Goal: Task Accomplishment & Management: Manage account settings

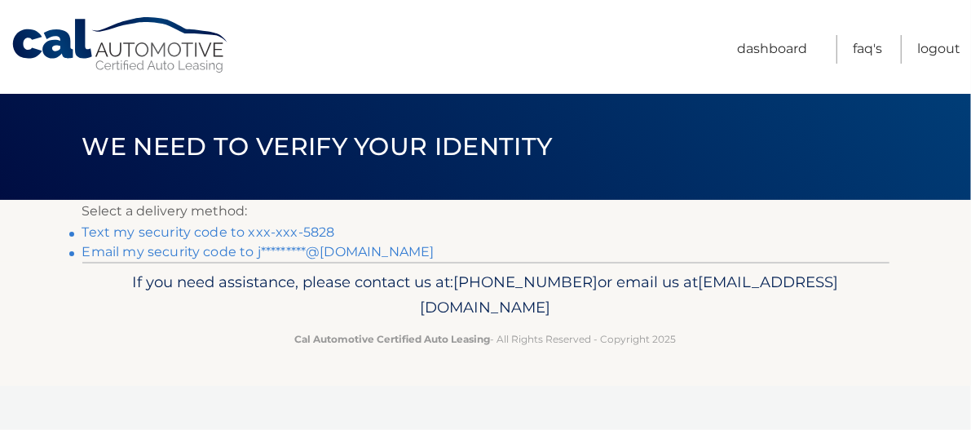
click at [324, 239] on link "Text my security code to xxx-xxx-5828" at bounding box center [208, 231] width 253 height 15
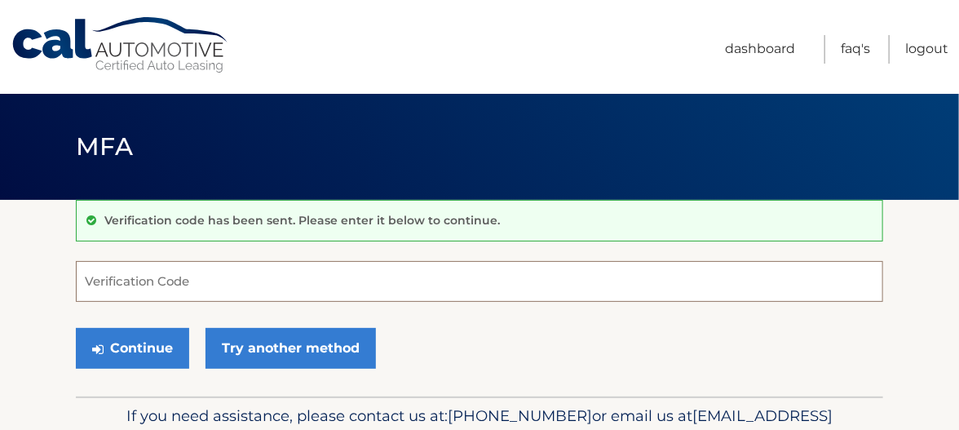
click at [148, 280] on input "Verification Code" at bounding box center [479, 281] width 807 height 41
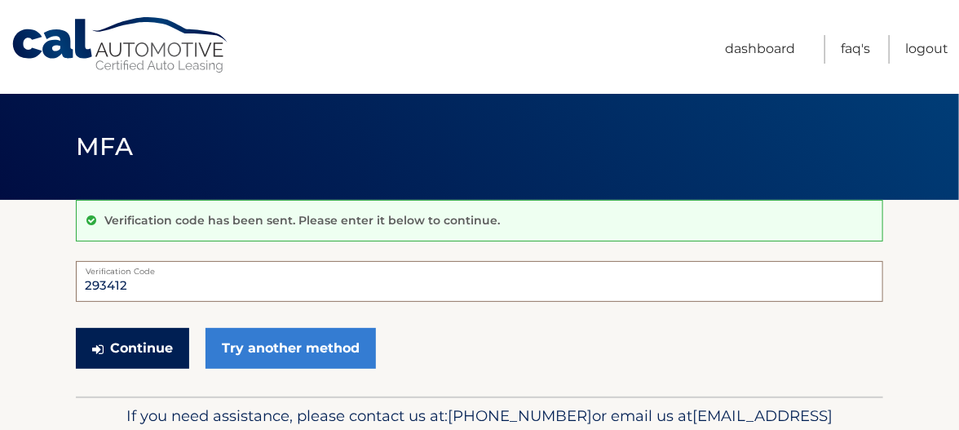
type input "293412"
click at [154, 351] on button "Continue" at bounding box center [132, 348] width 113 height 41
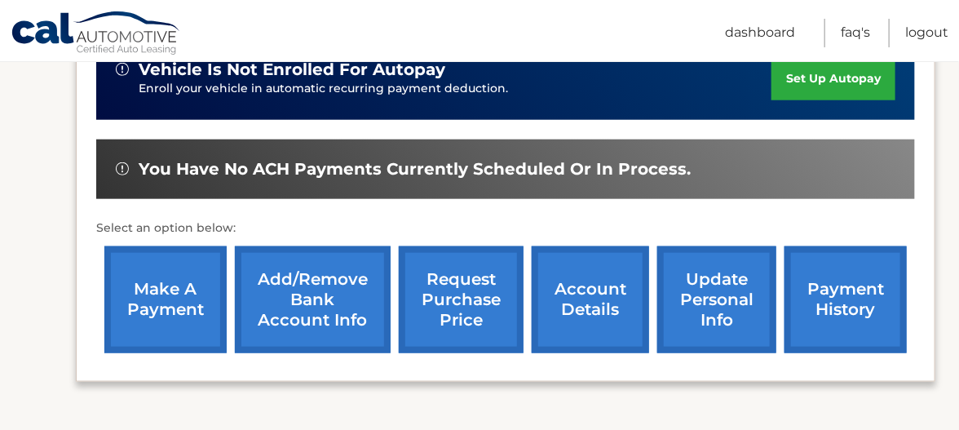
scroll to position [571, 0]
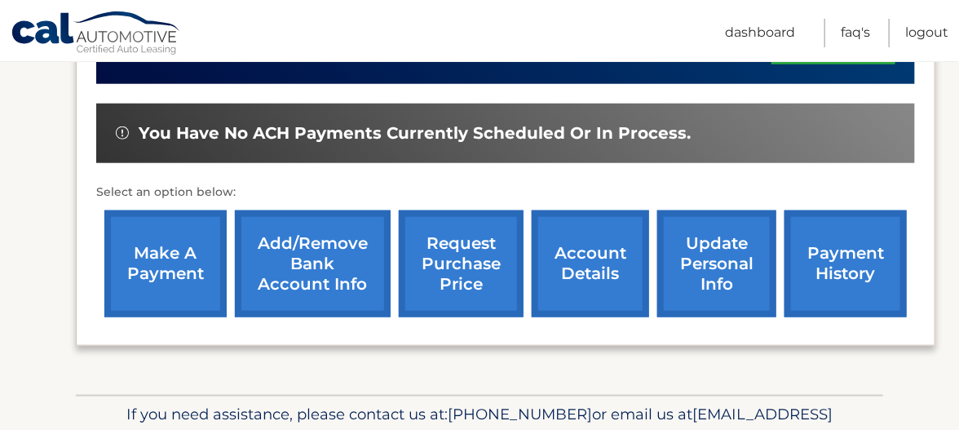
click at [461, 257] on link "request purchase price" at bounding box center [461, 263] width 125 height 107
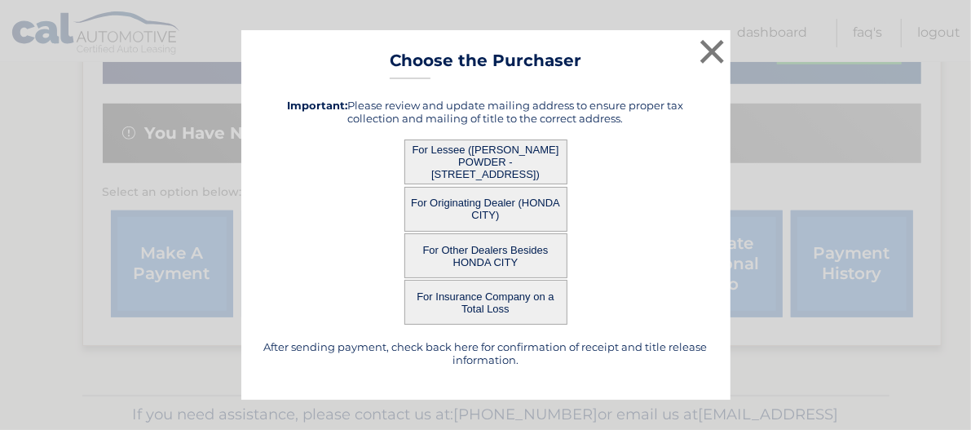
click at [522, 171] on button "For Lessee ([PERSON_NAME] POWDER - [STREET_ADDRESS])" at bounding box center [485, 161] width 163 height 45
click at [475, 168] on button "For Lessee ([PERSON_NAME] POWDER - [STREET_ADDRESS])" at bounding box center [485, 161] width 163 height 45
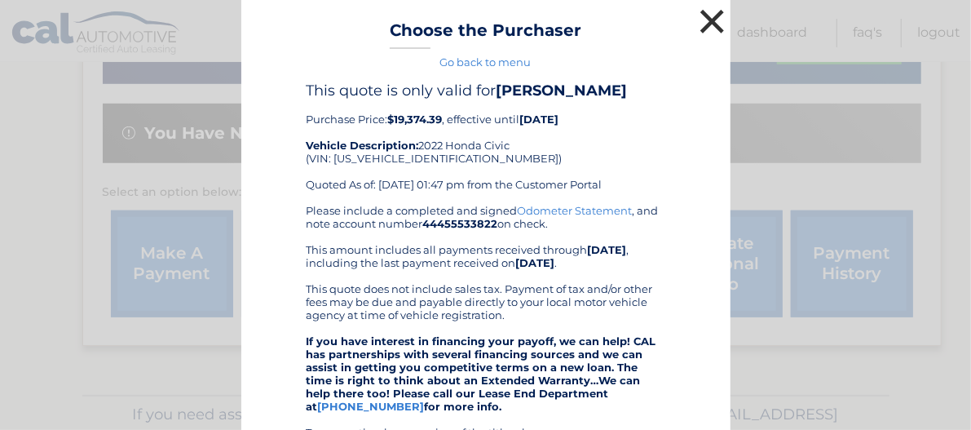
click at [703, 19] on button "×" at bounding box center [712, 21] width 33 height 33
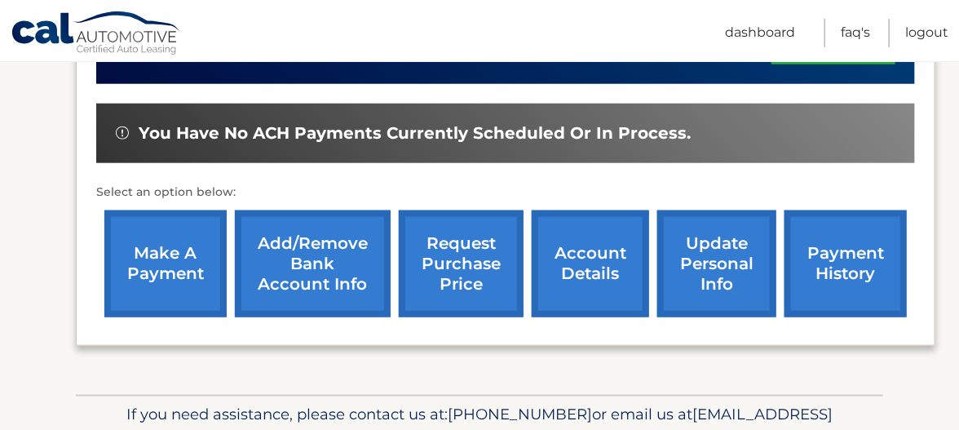
click at [562, 250] on link "account details" at bounding box center [589, 263] width 117 height 107
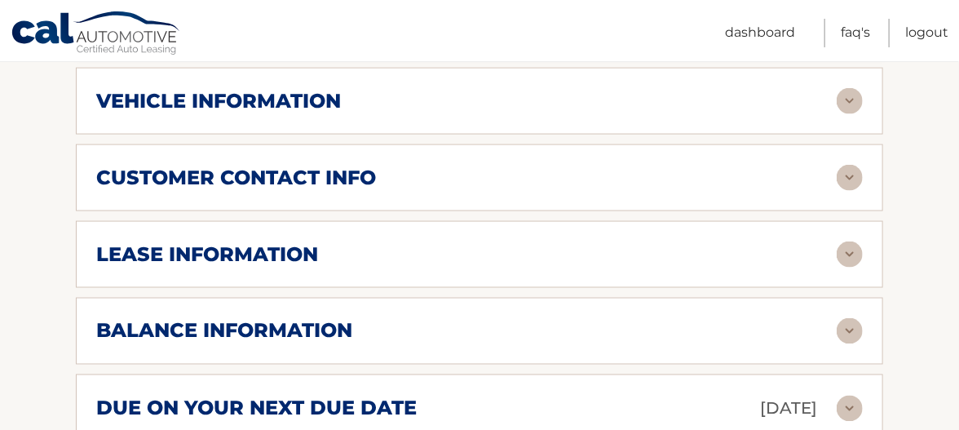
scroll to position [815, 0]
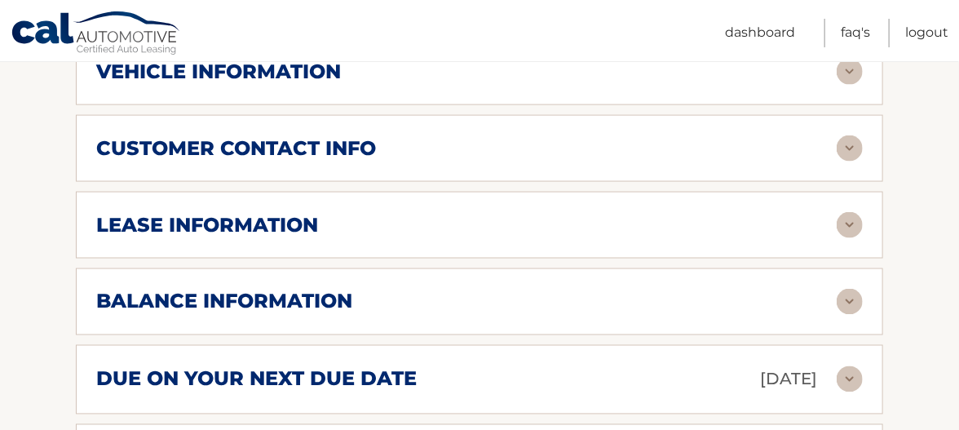
click at [850, 214] on img at bounding box center [849, 225] width 26 height 26
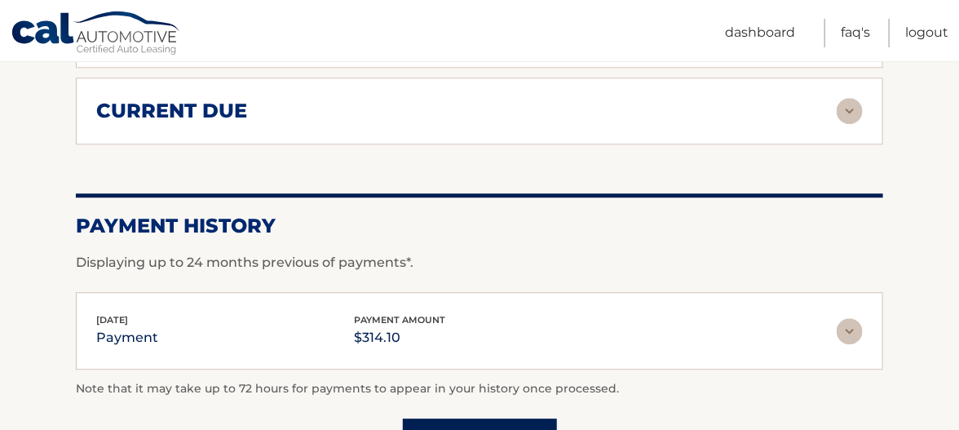
scroll to position [1385, 0]
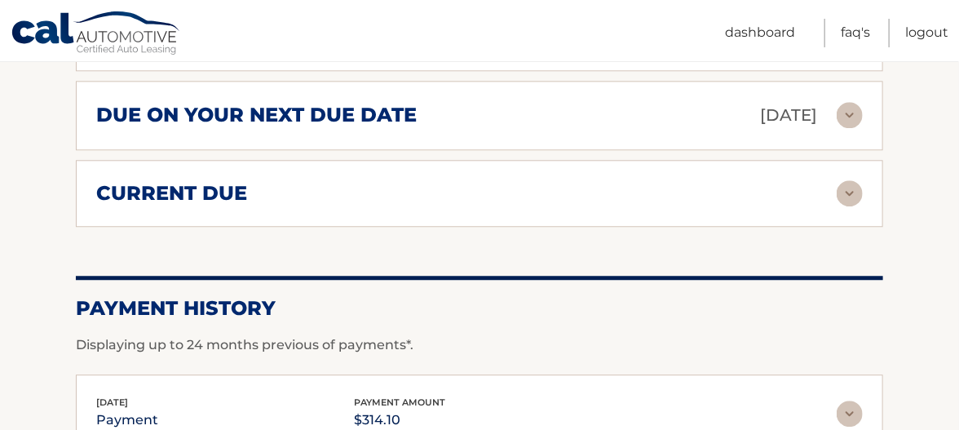
click at [849, 182] on img at bounding box center [849, 193] width 26 height 26
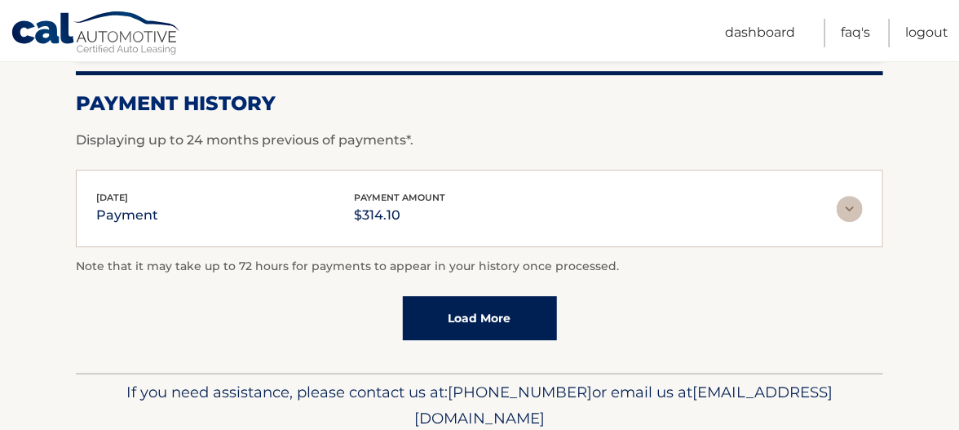
scroll to position [1711, 0]
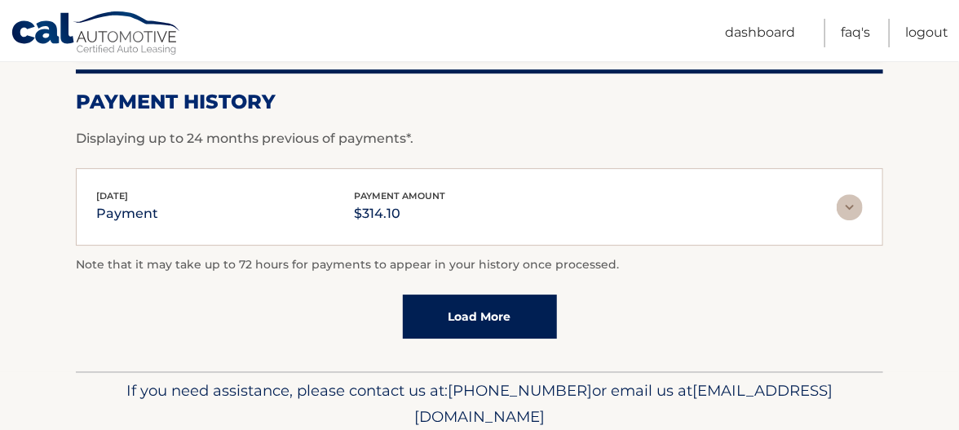
click at [850, 194] on img at bounding box center [849, 207] width 26 height 26
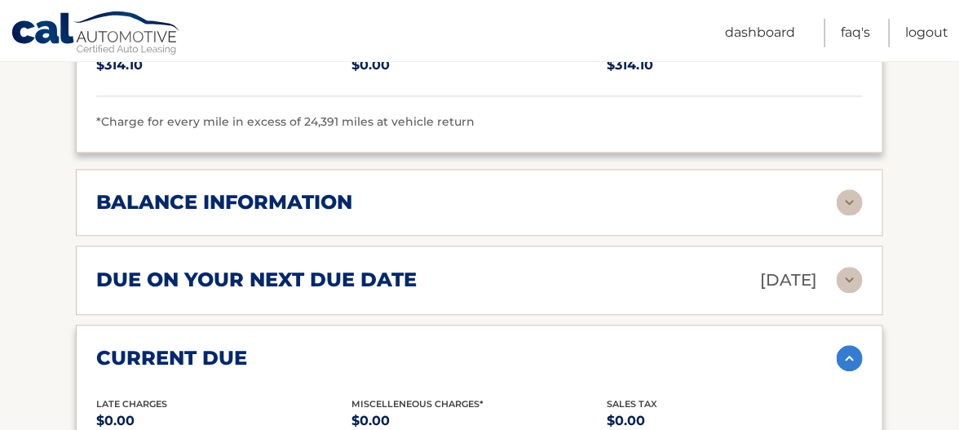
scroll to position [1223, 0]
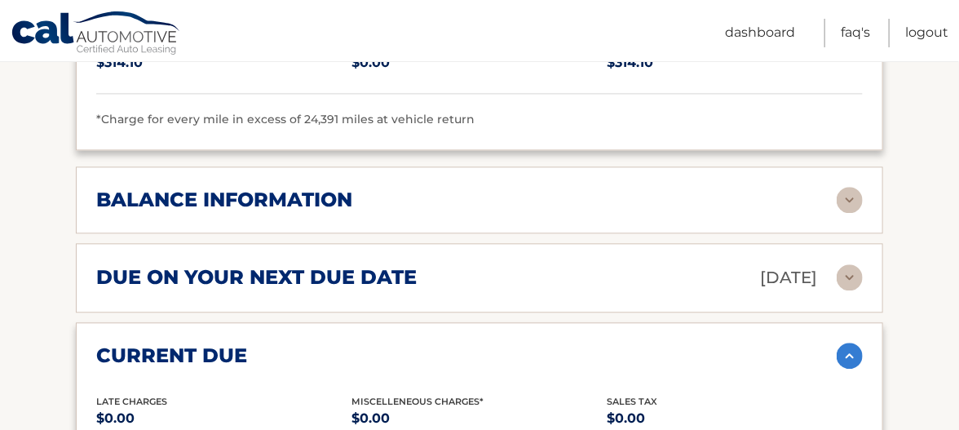
click at [845, 187] on img at bounding box center [849, 200] width 26 height 26
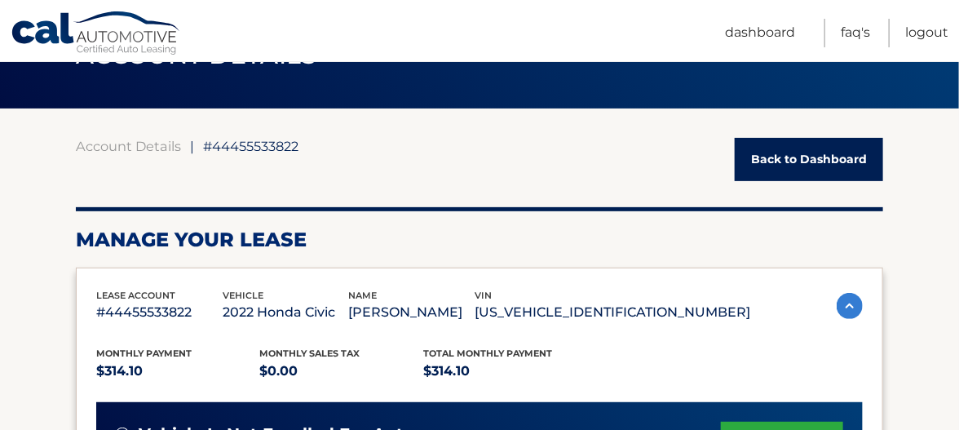
scroll to position [81, 0]
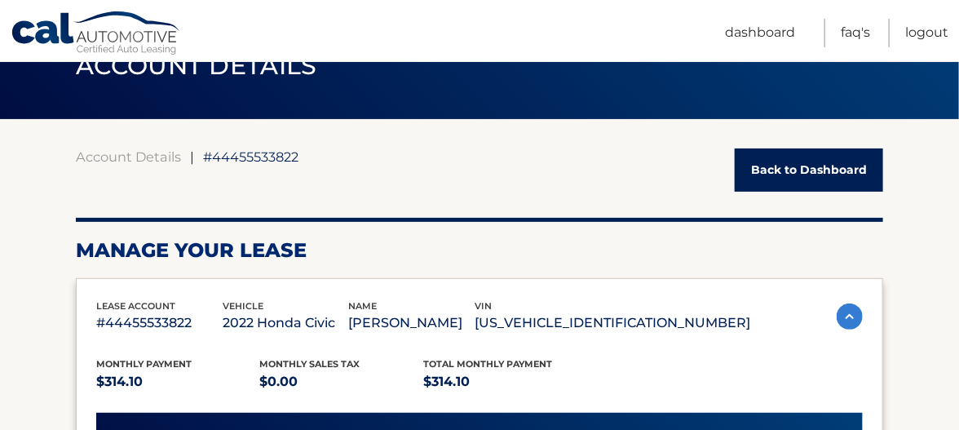
click at [790, 162] on link "Back to Dashboard" at bounding box center [808, 169] width 148 height 43
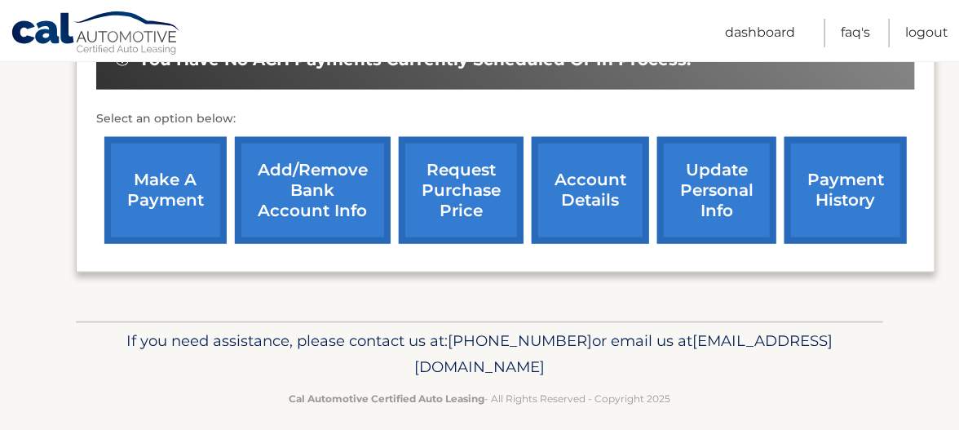
scroll to position [652, 0]
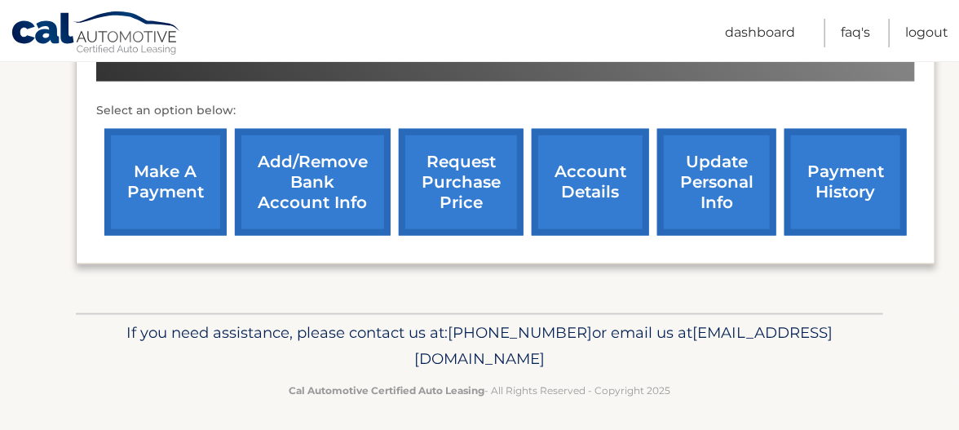
click at [707, 188] on link "update personal info" at bounding box center [716, 182] width 119 height 107
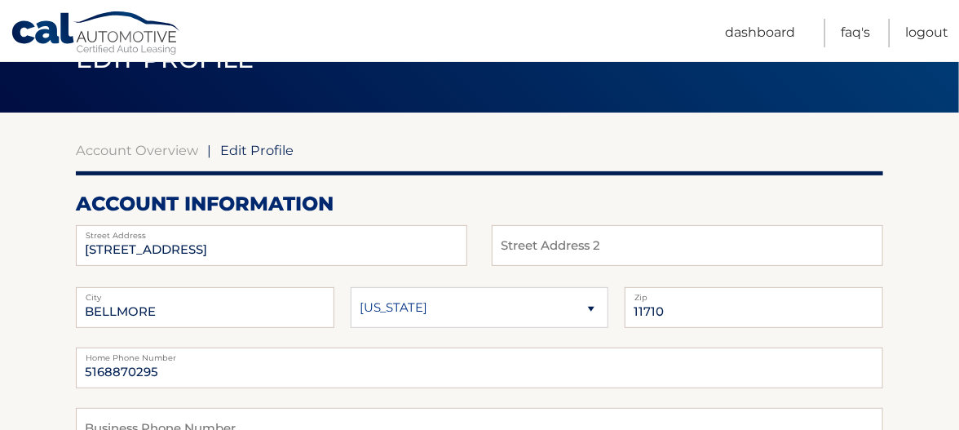
scroll to position [163, 0]
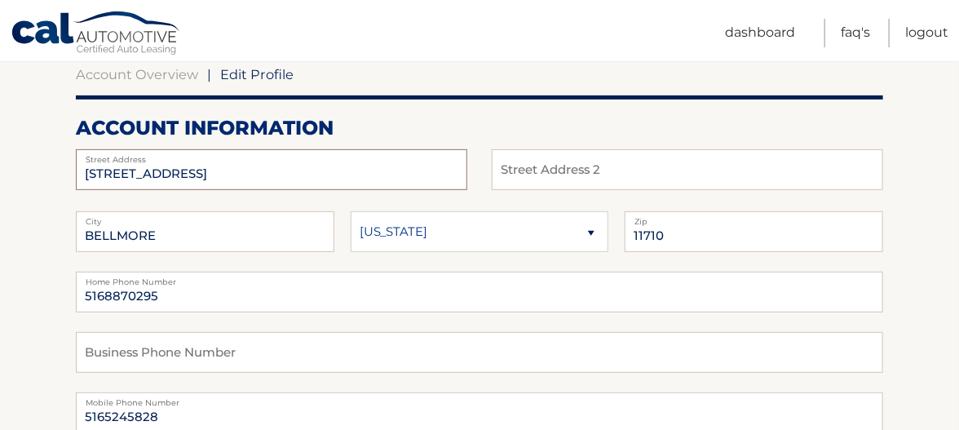
click at [207, 175] on input "2325 GRAND AVE" at bounding box center [271, 169] width 391 height 41
drag, startPoint x: 205, startPoint y: 174, endPoint x: 36, endPoint y: 174, distance: 168.7
type input "678 Riverside Avenue"
select select "NY"
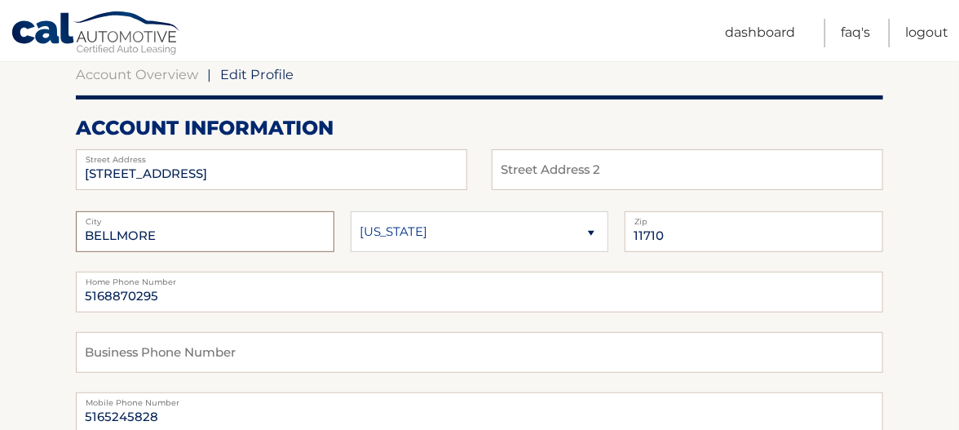
click at [162, 238] on input "BELLMORE" at bounding box center [205, 231] width 258 height 41
drag, startPoint x: 162, startPoint y: 231, endPoint x: 54, endPoint y: 237, distance: 108.6
type input "Baldwin"
click at [647, 234] on input "11710" at bounding box center [753, 231] width 258 height 41
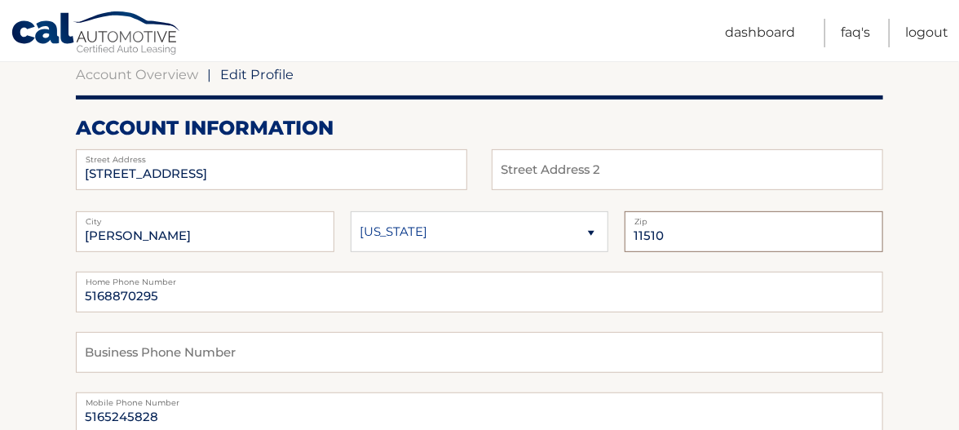
type input "11510"
drag, startPoint x: 178, startPoint y: 300, endPoint x: 78, endPoint y: 305, distance: 99.6
click at [78, 304] on input "5168870295" at bounding box center [479, 291] width 807 height 41
type input "5165245828"
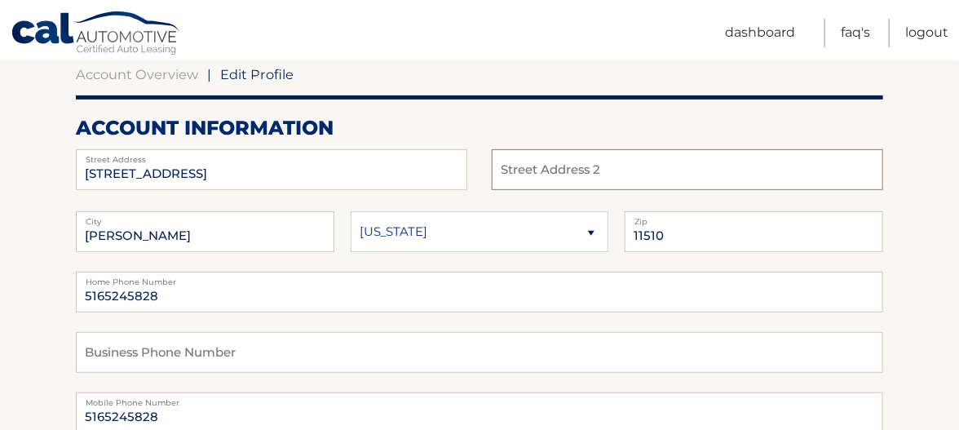
type input "Grand AVE"
type input "5165245828"
drag, startPoint x: 577, startPoint y: 171, endPoint x: 468, endPoint y: 178, distance: 109.4
click at [468, 176] on fieldset "678 Riverside Avenue Street Address Grand AVE Street Address 2" at bounding box center [479, 169] width 807 height 41
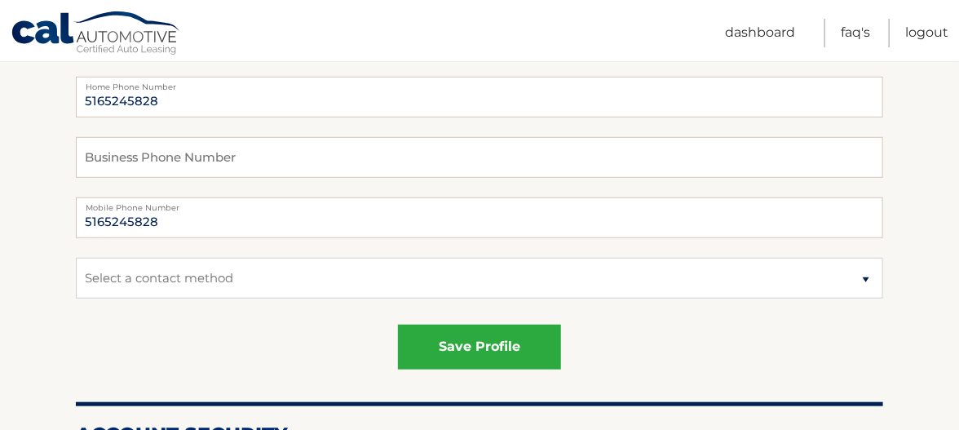
scroll to position [407, 0]
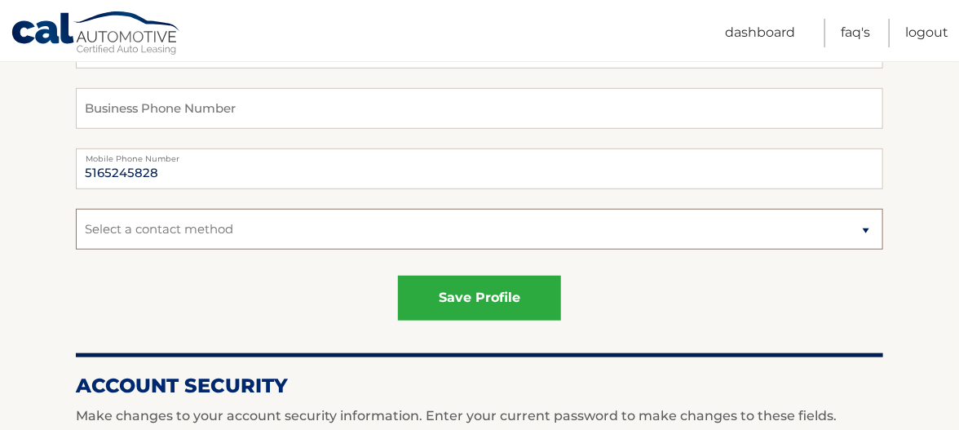
click at [300, 248] on select "Select a contact method Mobile Home" at bounding box center [479, 229] width 807 height 41
select select "1"
click at [76, 227] on select "Select a contact method Mobile Home" at bounding box center [479, 229] width 807 height 41
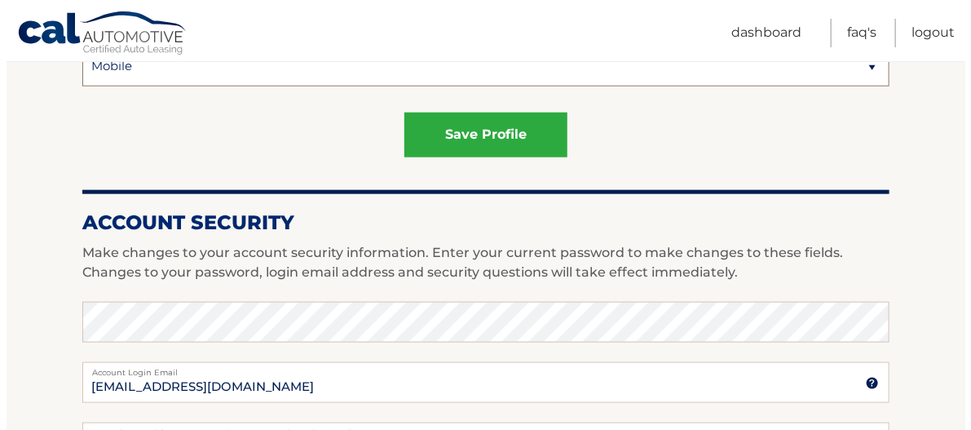
scroll to position [571, 0]
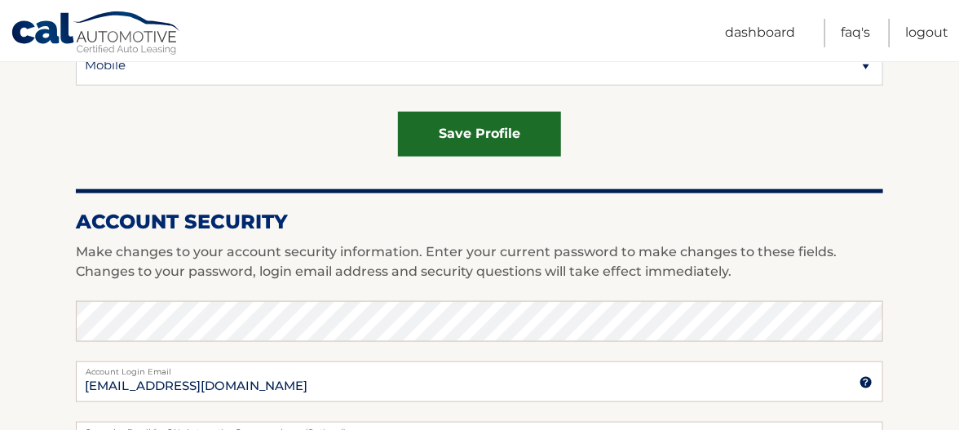
click at [463, 157] on button "save profile" at bounding box center [479, 134] width 163 height 45
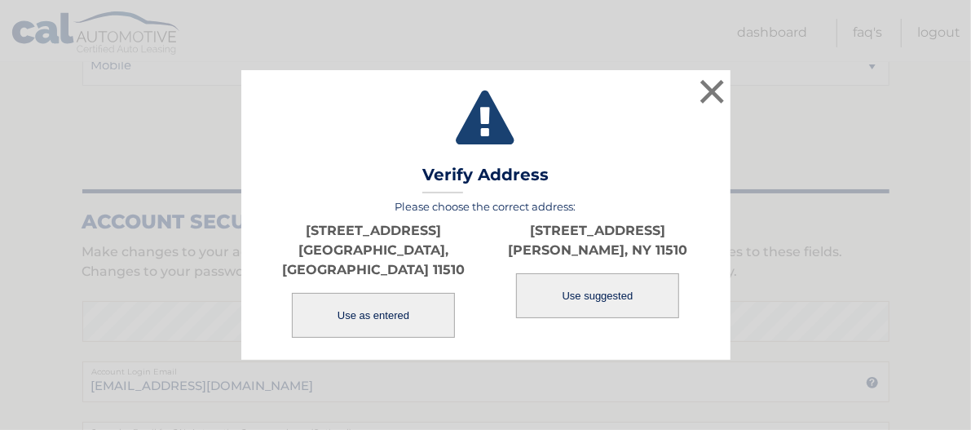
click at [592, 311] on button "Use suggested" at bounding box center [597, 295] width 163 height 45
type input "[STREET_ADDRESS]"
type input "[PERSON_NAME]"
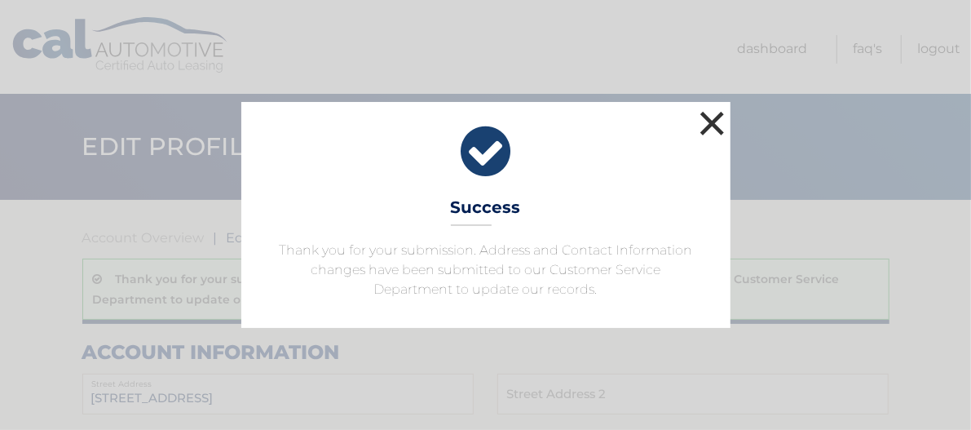
click at [713, 107] on button "×" at bounding box center [712, 123] width 33 height 33
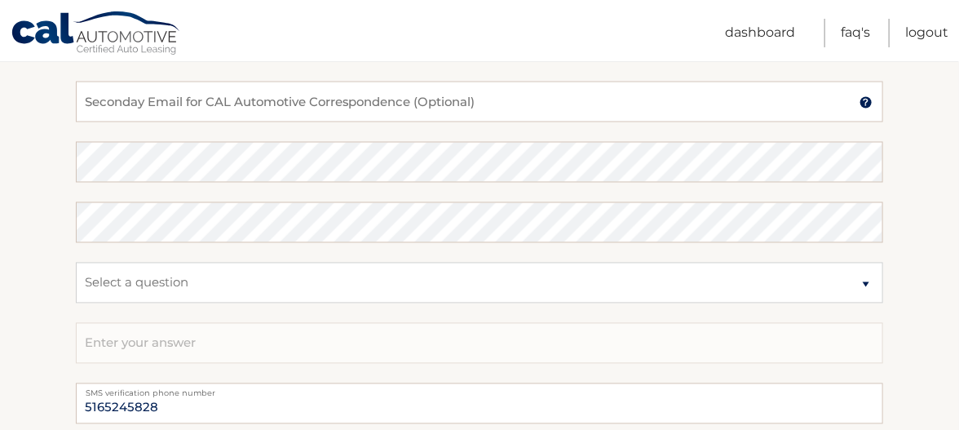
scroll to position [897, 0]
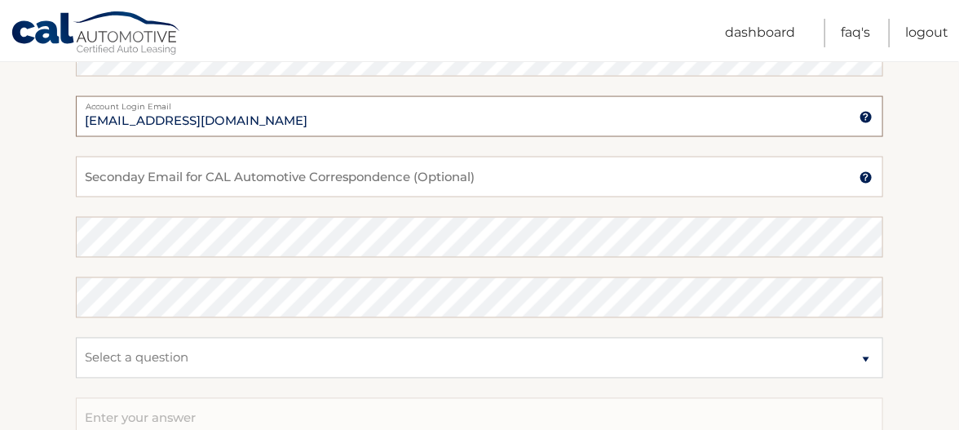
click at [299, 137] on input "[EMAIL_ADDRESS][DOMAIN_NAME]" at bounding box center [479, 116] width 807 height 41
click at [196, 197] on input "Seconday Email for CAL Automotive Correspondence (Optional)" at bounding box center [479, 177] width 807 height 41
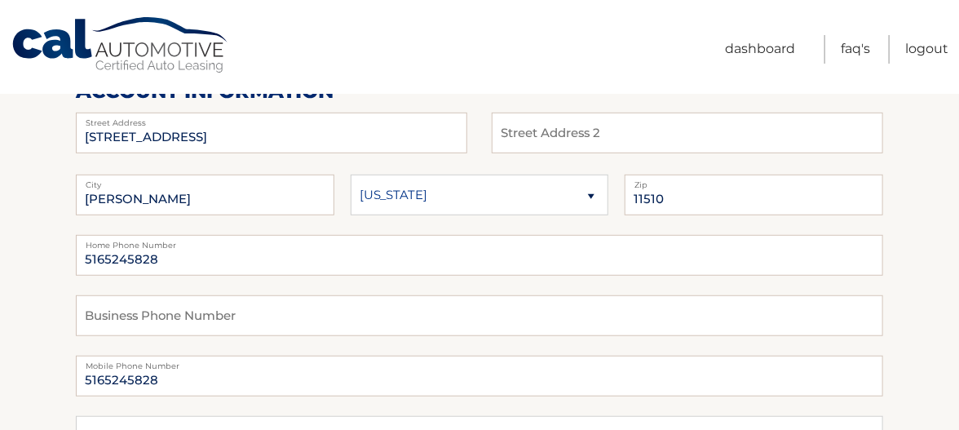
scroll to position [0, 0]
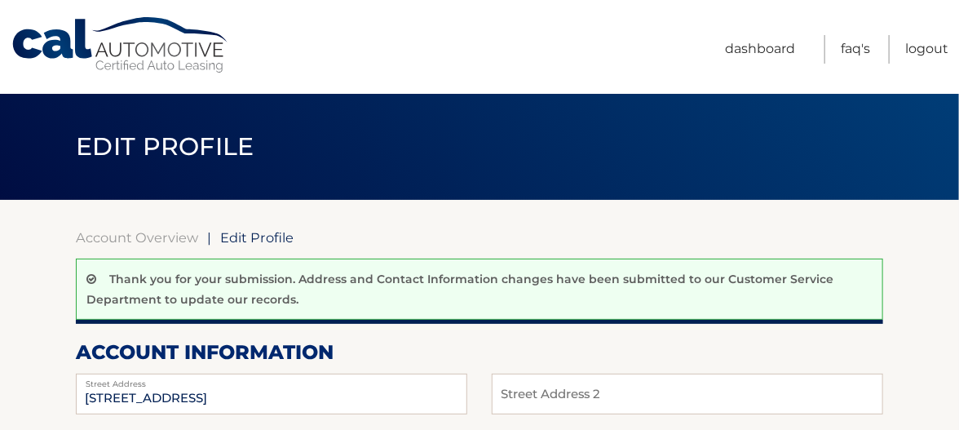
click at [259, 239] on span "Edit Profile" at bounding box center [256, 237] width 73 height 16
click at [239, 235] on span "Edit Profile" at bounding box center [256, 237] width 73 height 16
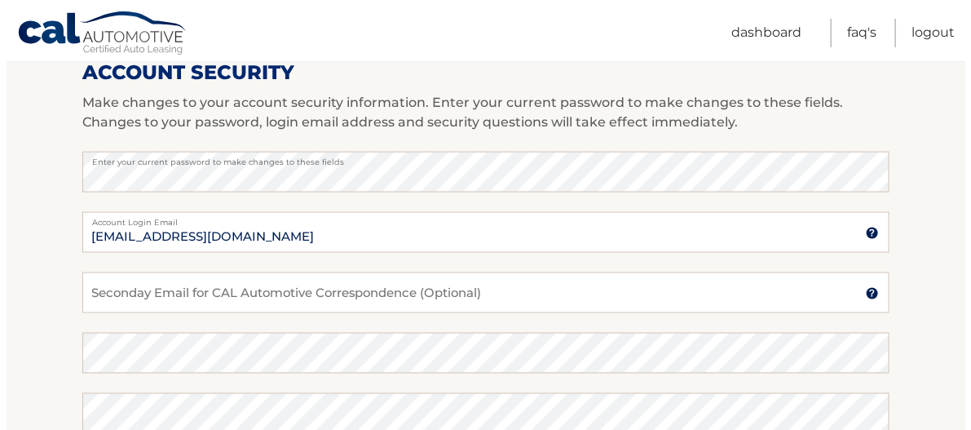
scroll to position [815, 0]
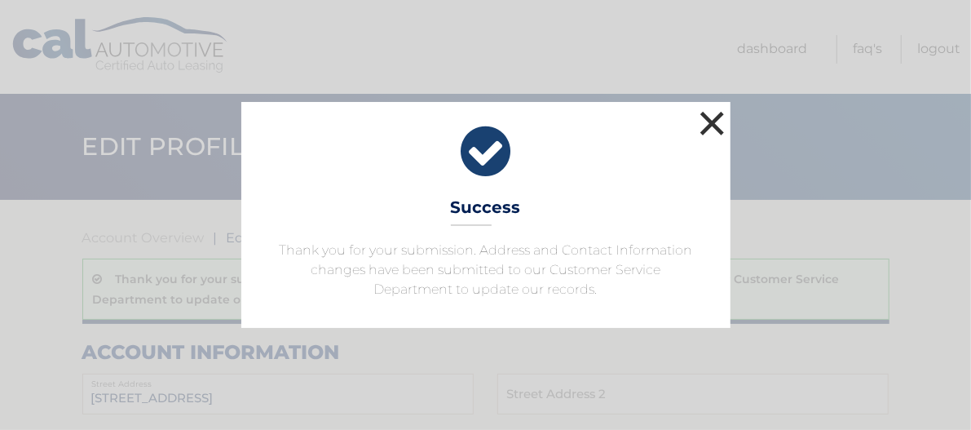
click at [712, 107] on button "×" at bounding box center [712, 123] width 33 height 33
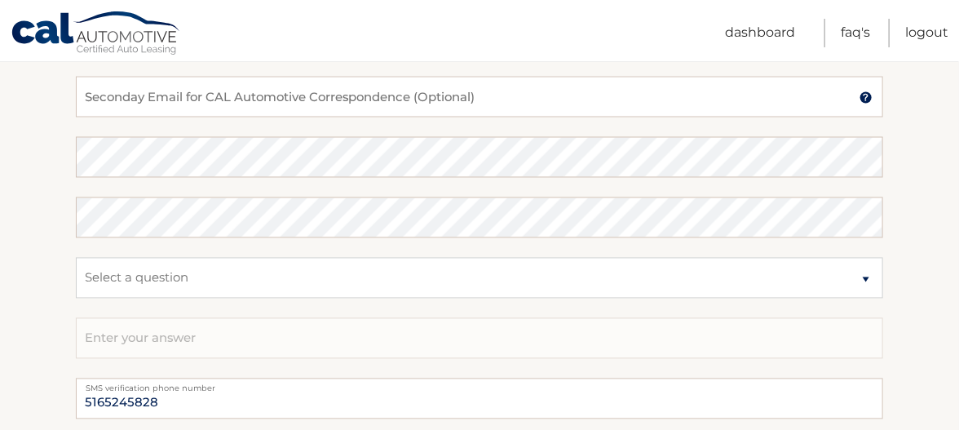
scroll to position [978, 0]
type input "[EMAIL_ADDRESS][DOMAIN_NAME]"
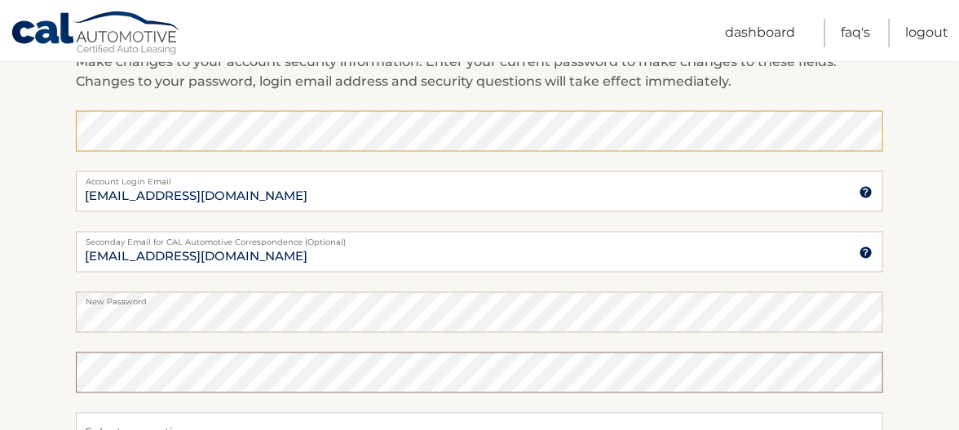
scroll to position [815, 0]
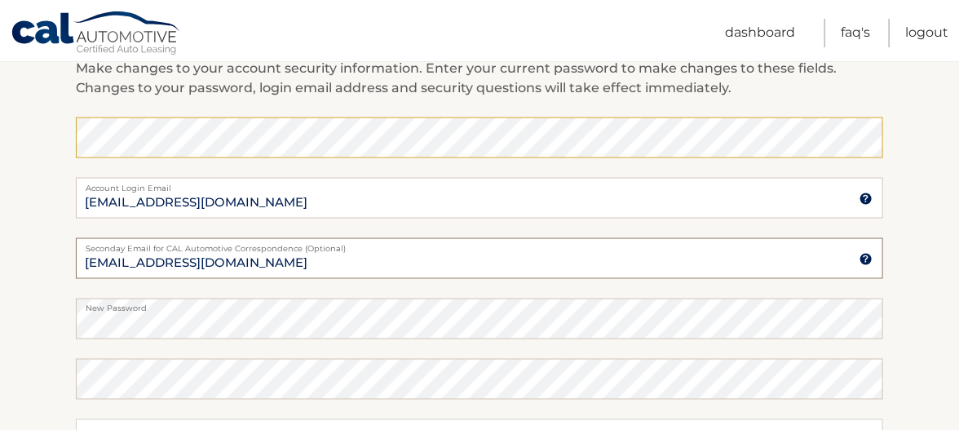
drag, startPoint x: 221, startPoint y: 311, endPoint x: 53, endPoint y: 328, distance: 168.8
click at [47, 313] on section "Account Overview | Edit Profile Thank you for your submission. Address and Cont…" at bounding box center [479, 44] width 959 height 1319
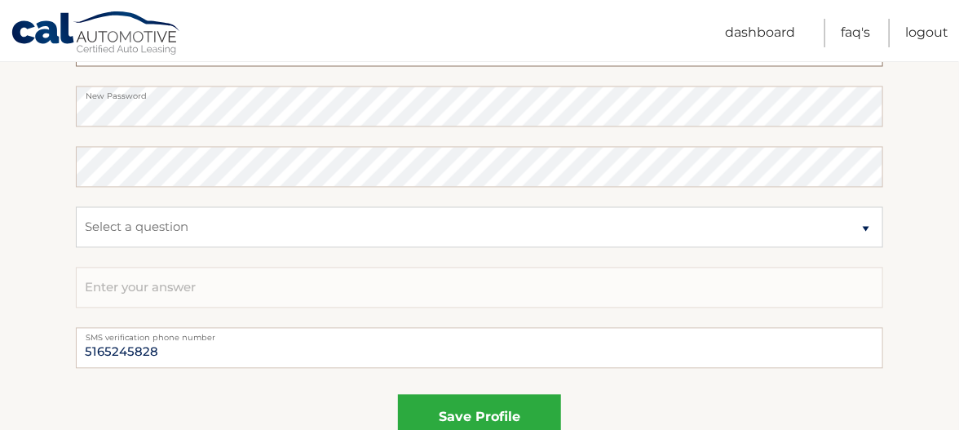
scroll to position [1059, 0]
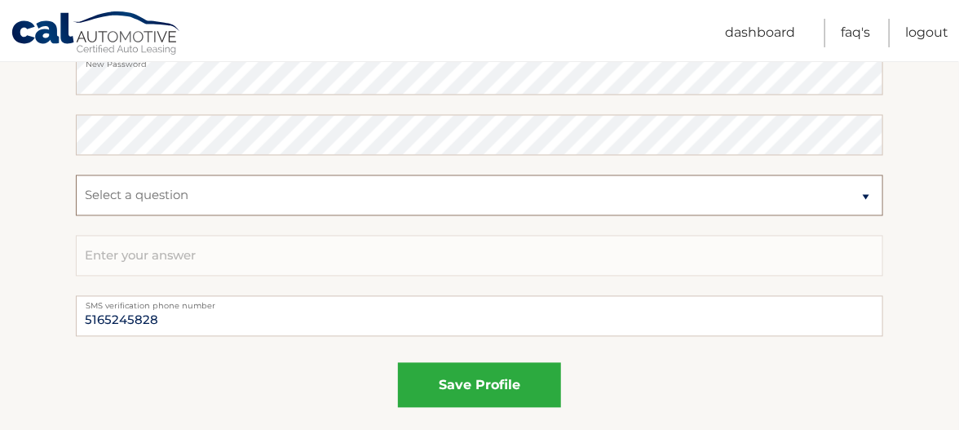
click at [327, 216] on select "Select a question What was the name of your elementary school? What is your mot…" at bounding box center [479, 195] width 807 height 41
select select "1"
click at [76, 216] on select "Select a question What was the name of your elementary school? What is your mot…" at bounding box center [479, 195] width 807 height 41
click at [243, 276] on input "text" at bounding box center [479, 256] width 807 height 41
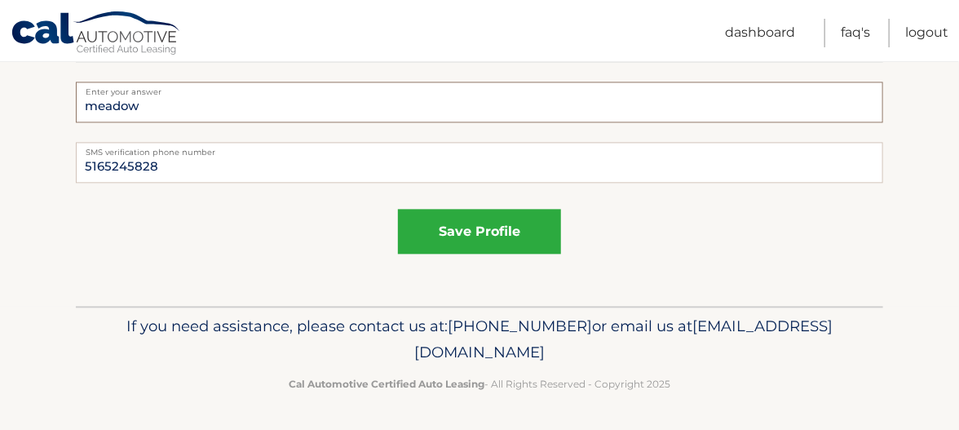
scroll to position [1301, 0]
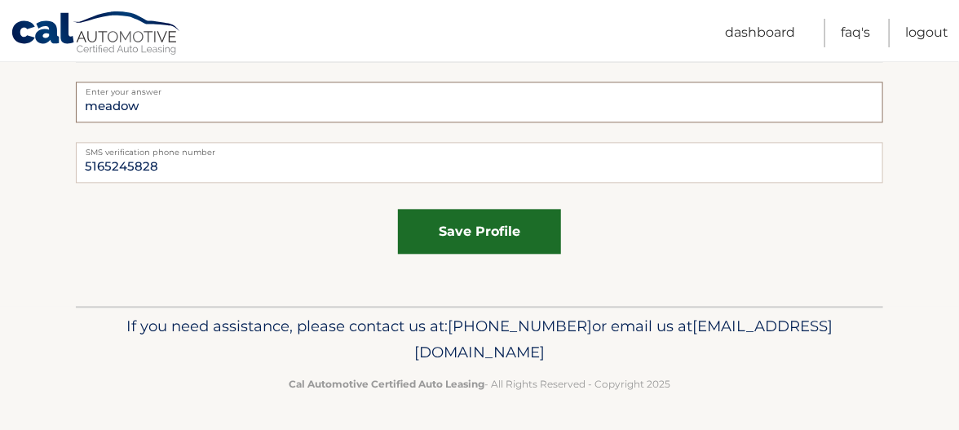
type input "meadow"
click at [479, 209] on button "save profile" at bounding box center [479, 231] width 163 height 45
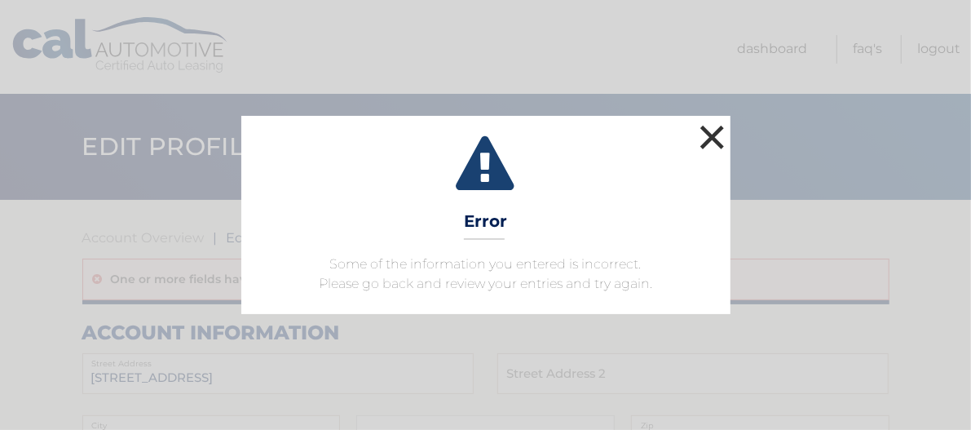
click at [703, 121] on button "×" at bounding box center [712, 137] width 33 height 33
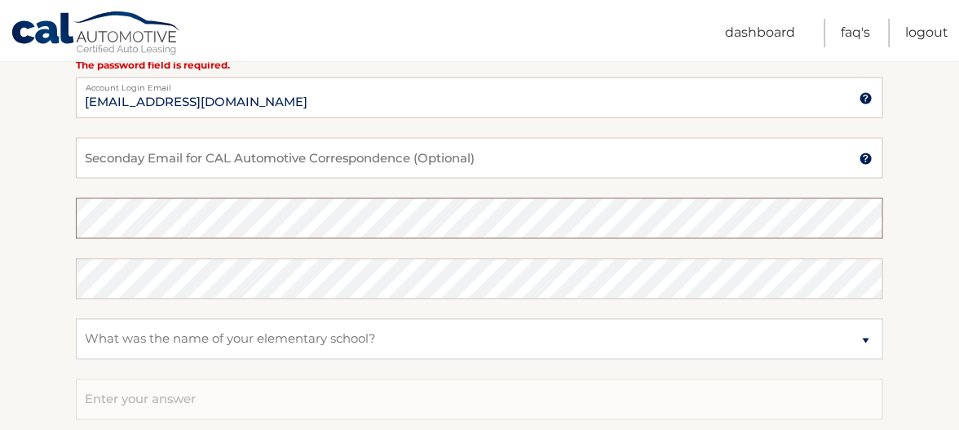
scroll to position [897, 0]
click at [209, 178] on input "Seconday Email for CAL Automotive Correspondence (Optional)" at bounding box center [479, 157] width 807 height 41
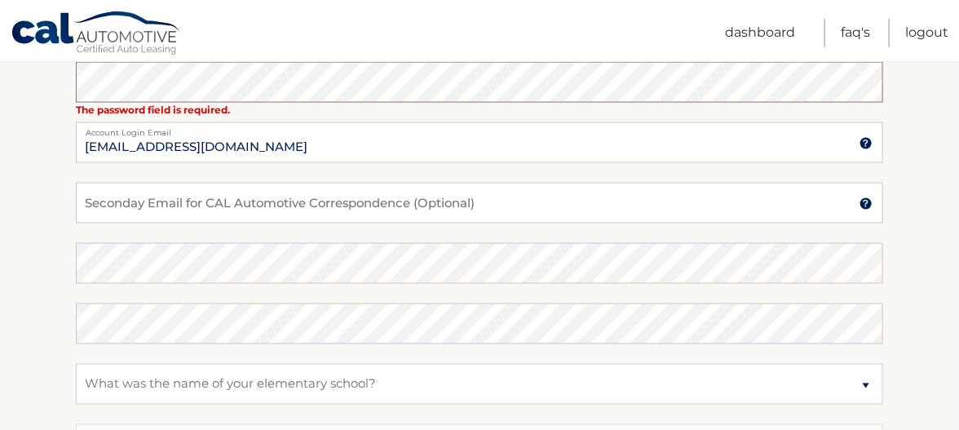
scroll to position [815, 0]
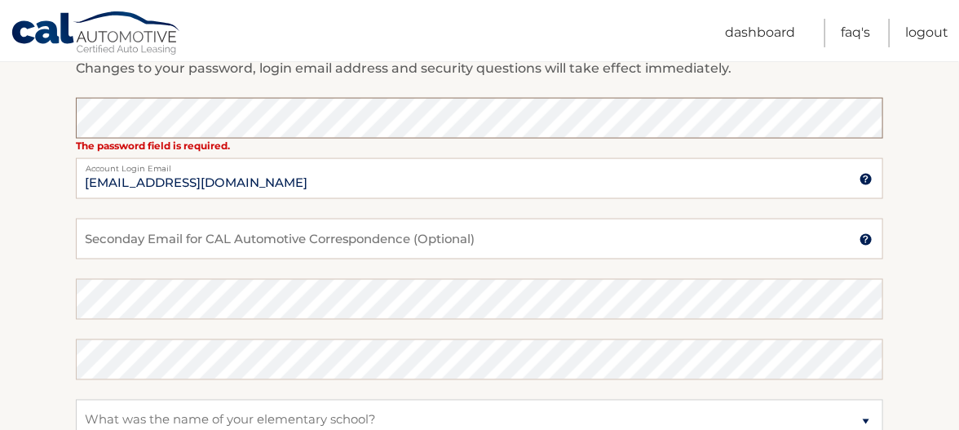
click at [48, 161] on section "Account Overview | Edit Profile One or more fields have an error. account infor…" at bounding box center [479, 34] width 959 height 1299
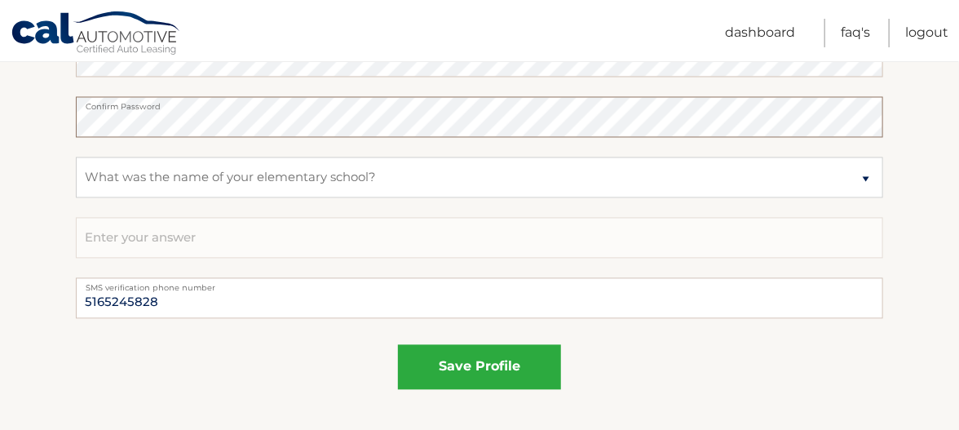
scroll to position [1059, 0]
click at [161, 257] on input "text" at bounding box center [479, 236] width 807 height 41
type input "meadow"
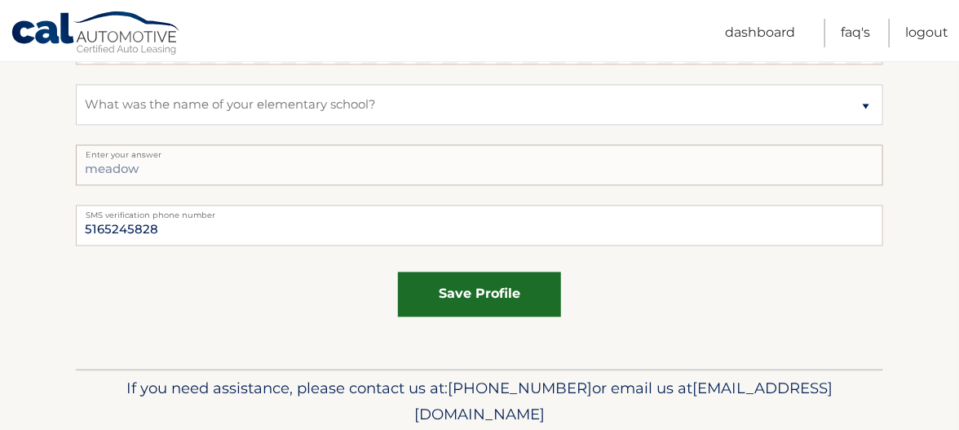
scroll to position [1141, 0]
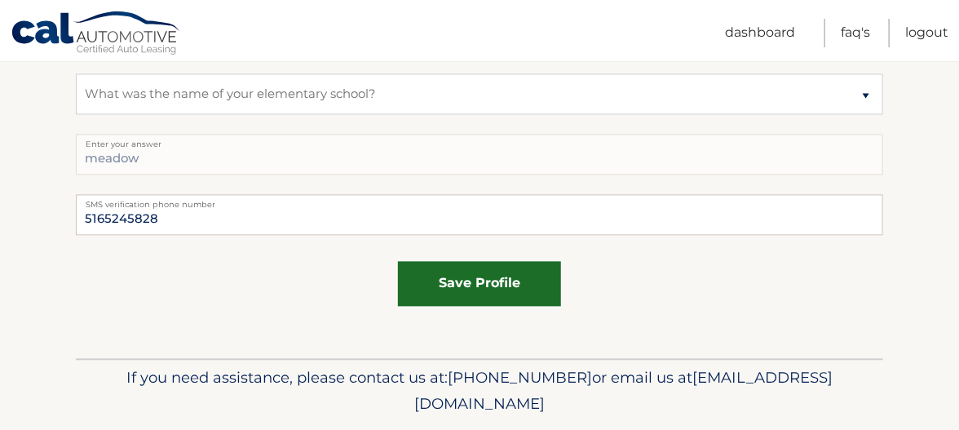
click at [455, 306] on button "save profile" at bounding box center [479, 283] width 163 height 45
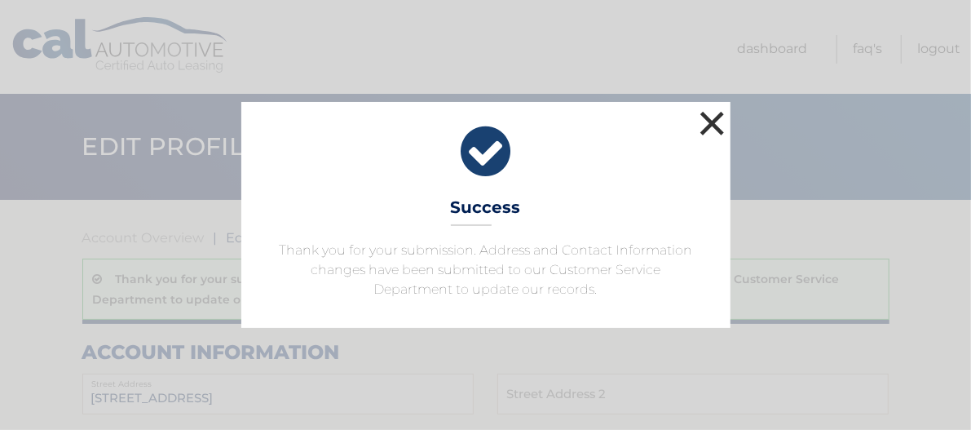
click at [717, 107] on button "×" at bounding box center [712, 123] width 33 height 33
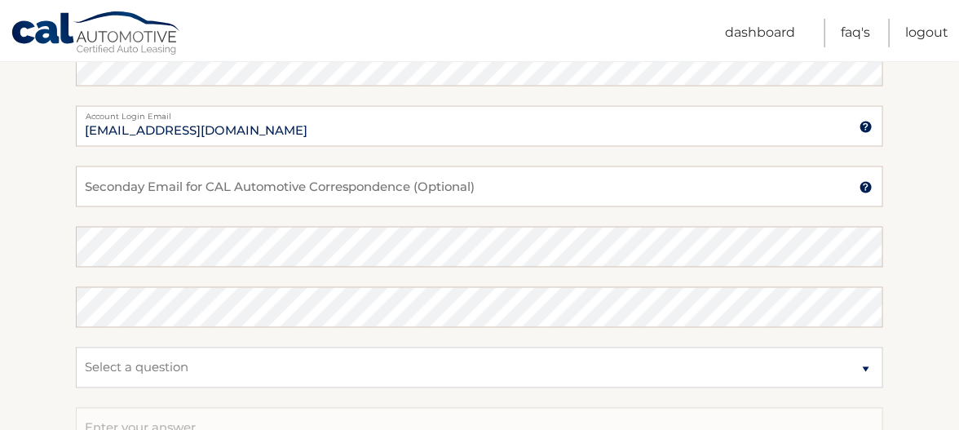
scroll to position [897, 0]
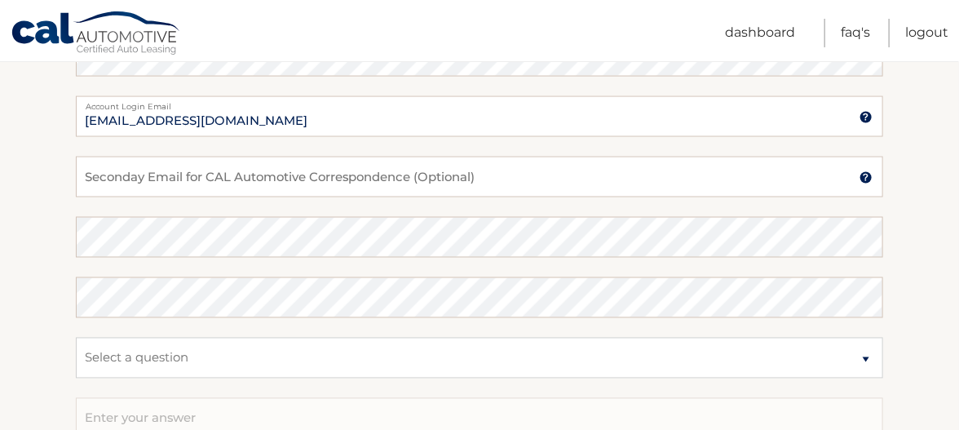
click at [862, 124] on img at bounding box center [865, 117] width 13 height 13
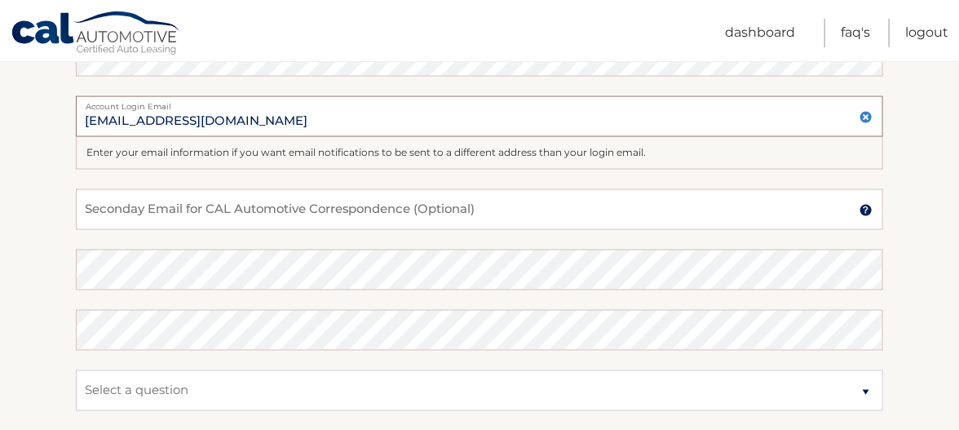
drag, startPoint x: 243, startPoint y: 156, endPoint x: 45, endPoint y: 159, distance: 198.1
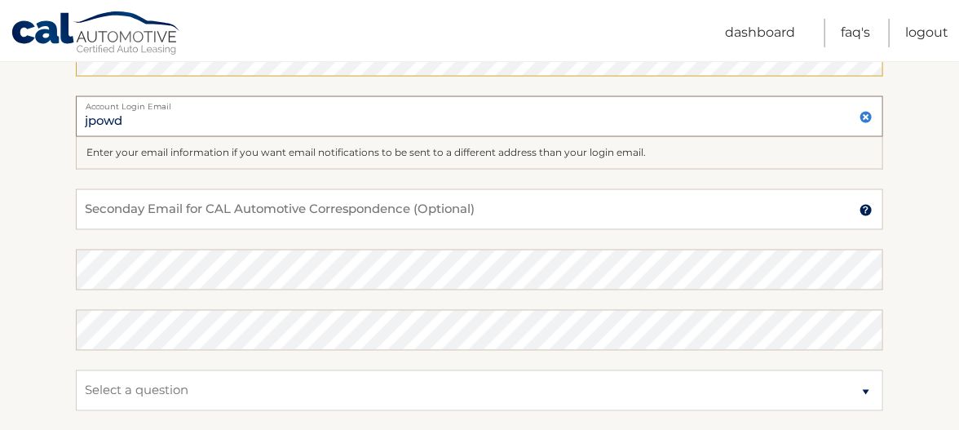
type input "[EMAIL_ADDRESS][DOMAIN_NAME]"
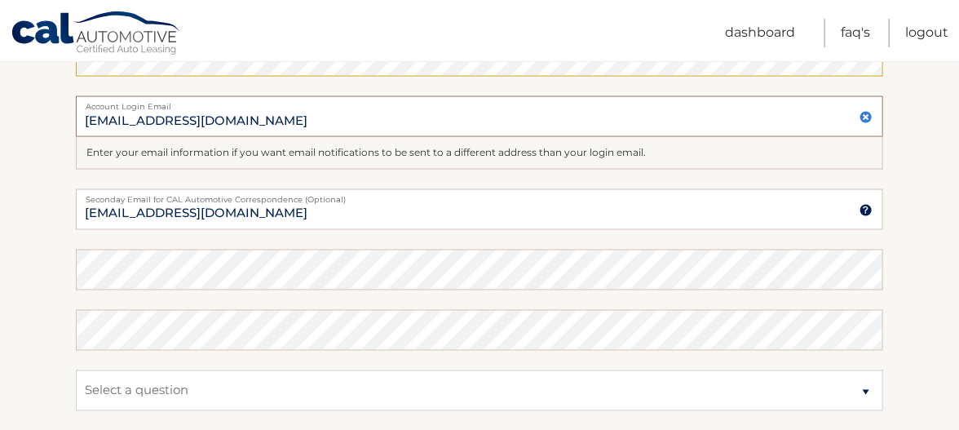
scroll to position [978, 0]
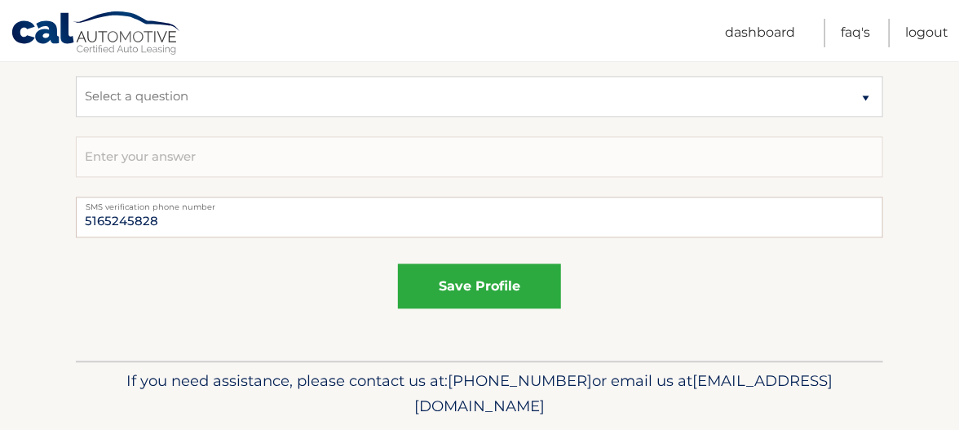
scroll to position [1223, 0]
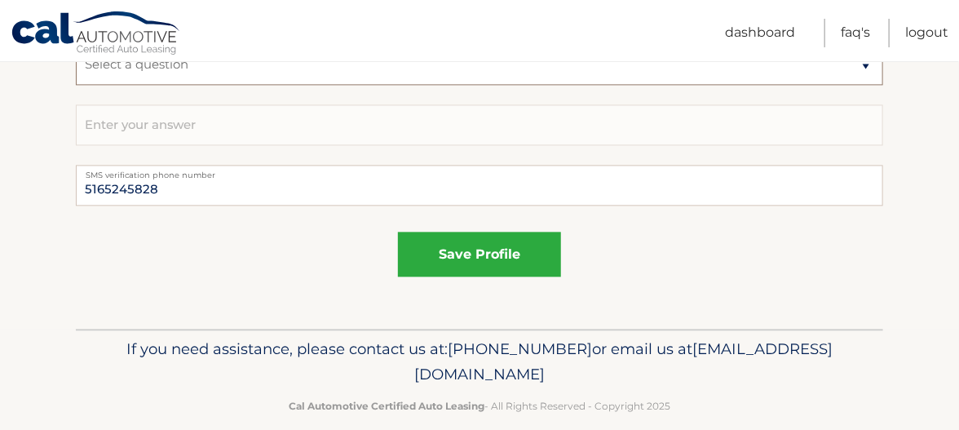
click at [240, 85] on select "Select a question What was the name of your elementary school? What is your mot…" at bounding box center [479, 64] width 807 height 41
select select "2"
click at [76, 85] on select "Select a question What was the name of your elementary school? What is your mot…" at bounding box center [479, 64] width 807 height 41
click at [148, 145] on input "text" at bounding box center [479, 124] width 807 height 41
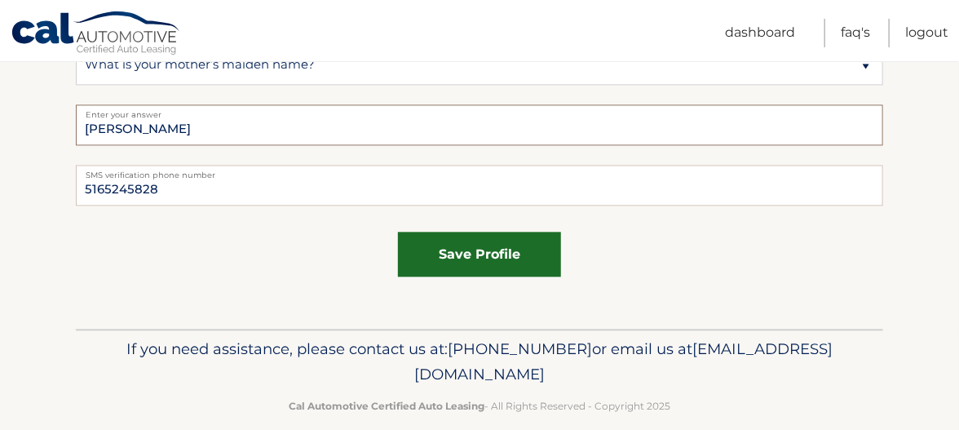
type input "diskin"
click at [430, 276] on button "save profile" at bounding box center [479, 253] width 163 height 45
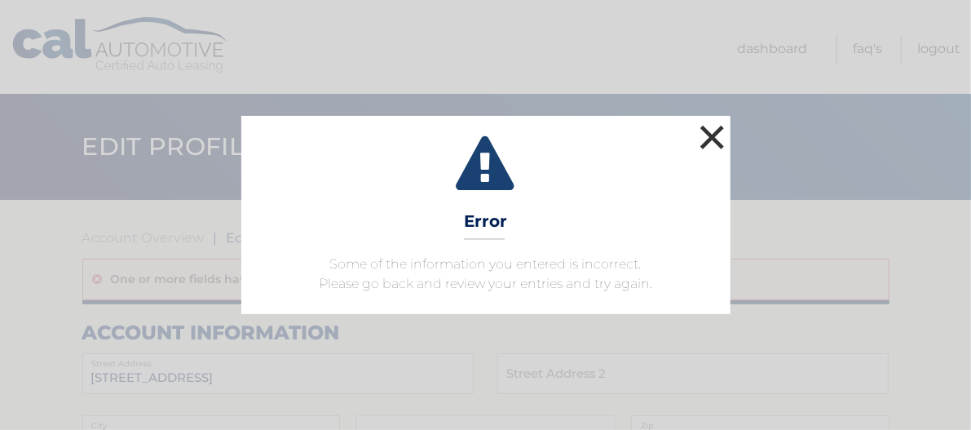
click at [708, 121] on button "×" at bounding box center [712, 137] width 33 height 33
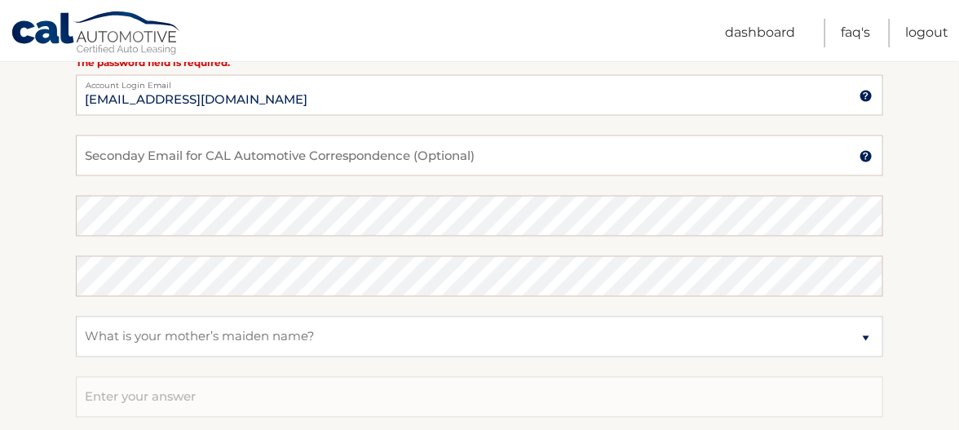
scroll to position [897, 0]
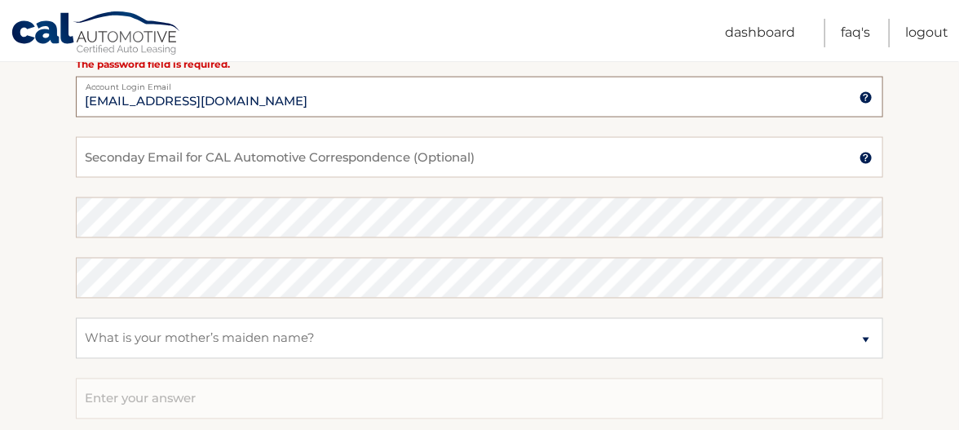
click at [267, 117] on input "[EMAIL_ADDRESS][DOMAIN_NAME]" at bounding box center [479, 97] width 807 height 41
drag, startPoint x: 231, startPoint y: 141, endPoint x: 34, endPoint y: 149, distance: 196.6
type input "[EMAIL_ADDRESS][DOMAIN_NAME]"
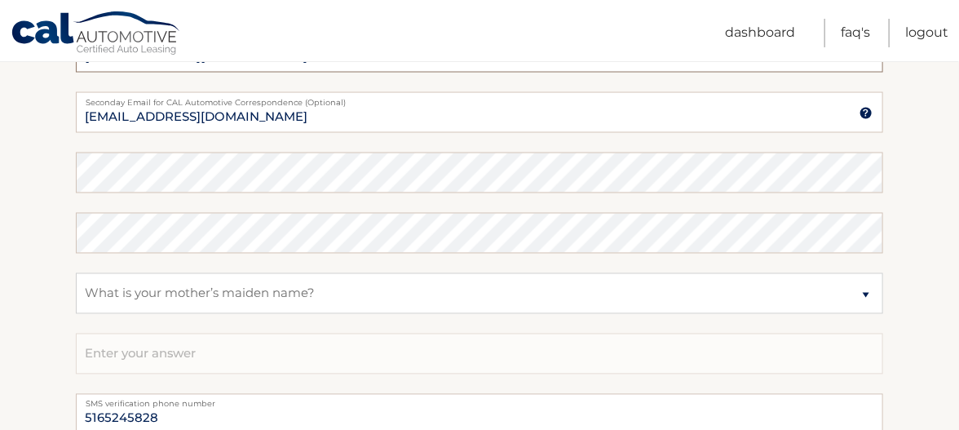
scroll to position [978, 0]
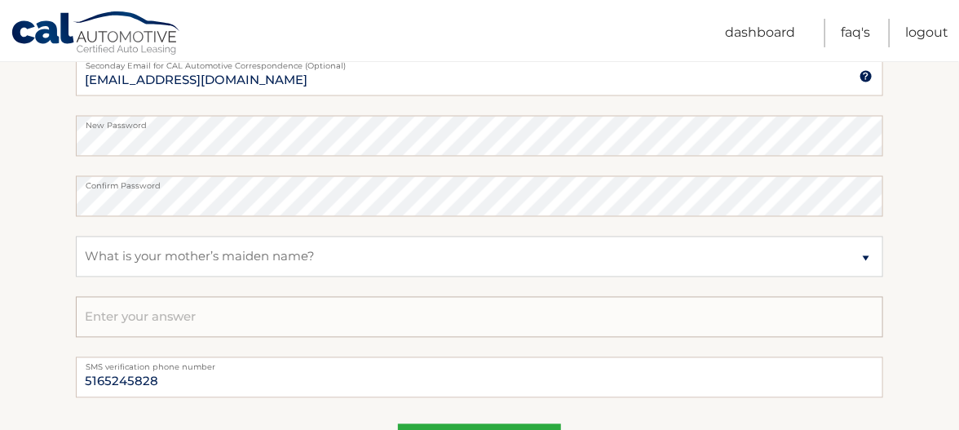
click at [124, 337] on input "text" at bounding box center [479, 317] width 807 height 41
type input "[PERSON_NAME]"
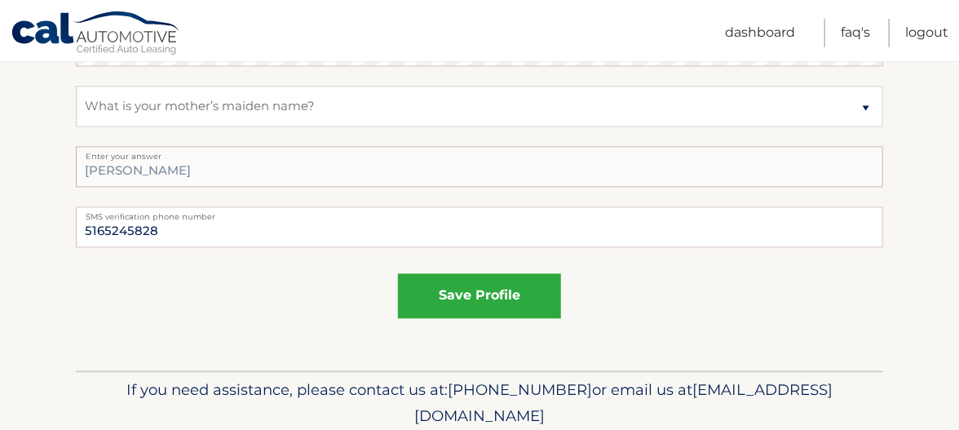
scroll to position [1141, 0]
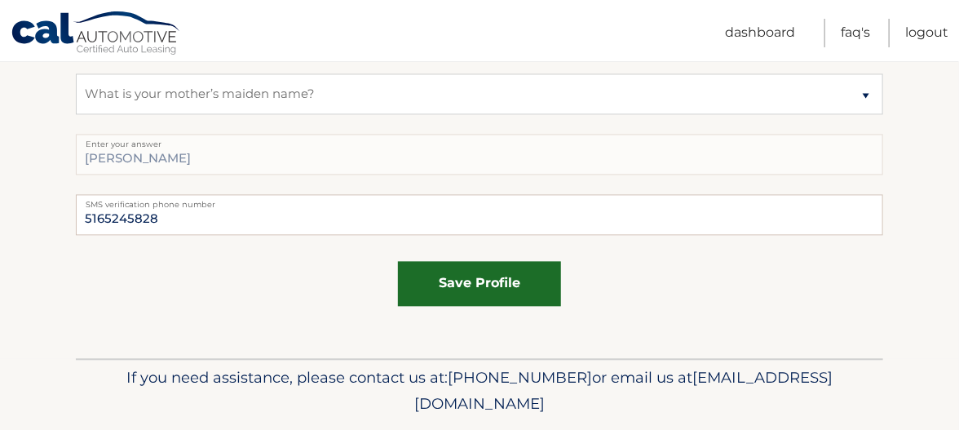
click at [458, 306] on button "save profile" at bounding box center [479, 283] width 163 height 45
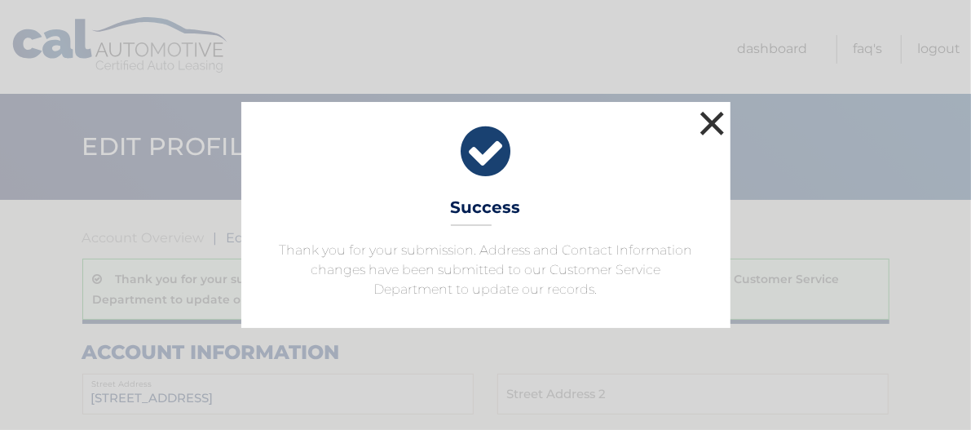
click at [708, 107] on button "×" at bounding box center [712, 123] width 33 height 33
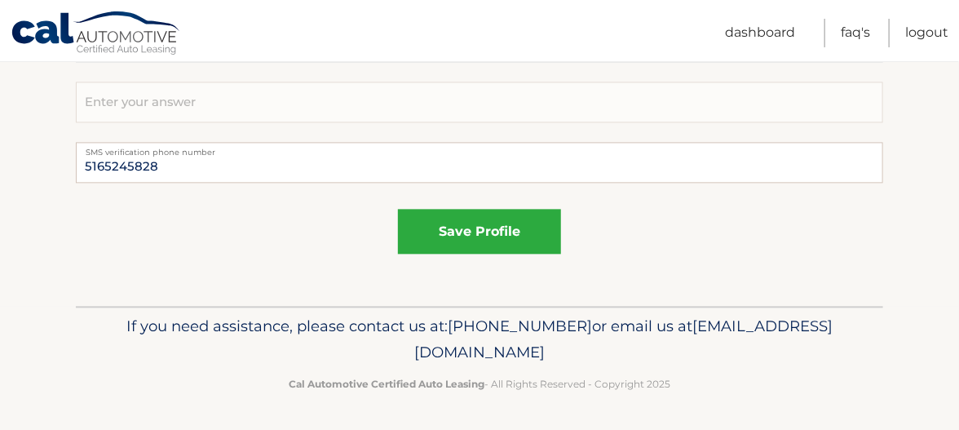
scroll to position [1301, 0]
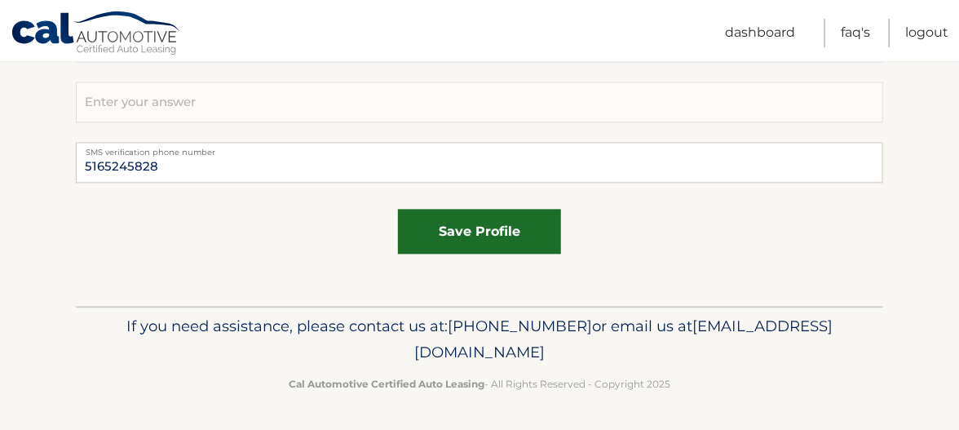
click at [441, 224] on button "save profile" at bounding box center [479, 231] width 163 height 45
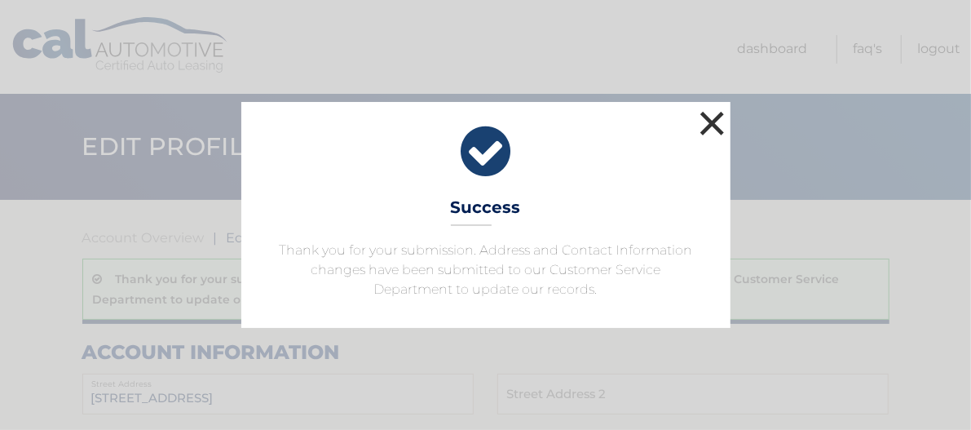
click at [718, 107] on button "×" at bounding box center [712, 123] width 33 height 33
